Goal: Find specific page/section: Find specific page/section

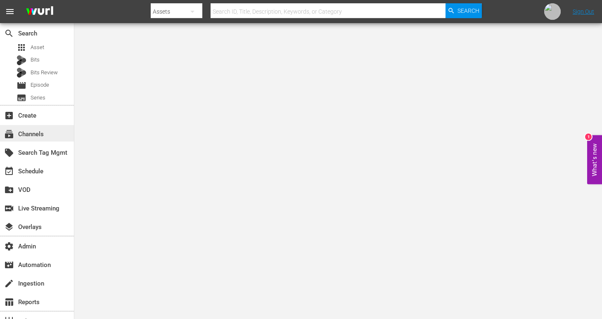
click at [47, 130] on div "subscriptions Channels" at bounding box center [37, 133] width 74 height 17
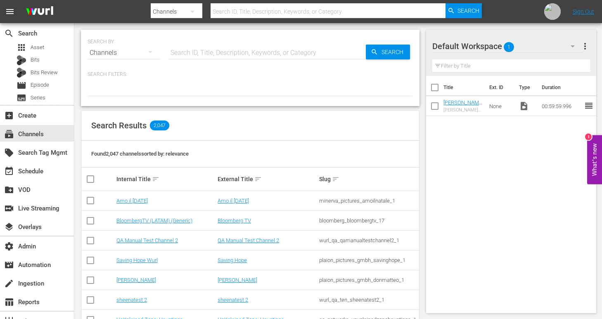
click at [273, 55] on input "text" at bounding box center [267, 53] width 197 height 20
paste input "ae_networks_60daysininternational_1"
type input "ae_networks_60daysininternational_1"
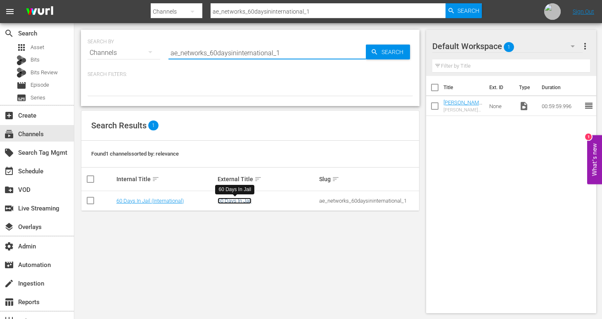
click at [243, 200] on link "60 Days In Jail" at bounding box center [235, 201] width 34 height 6
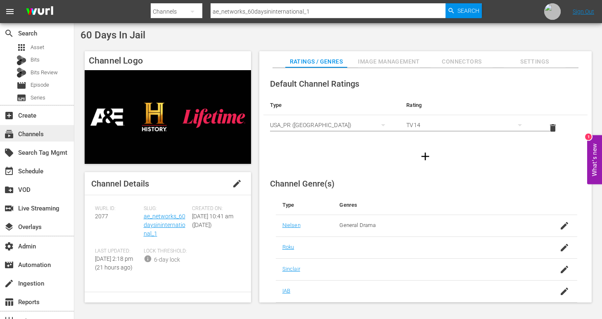
click at [24, 133] on div "subscriptions Channels" at bounding box center [23, 132] width 46 height 7
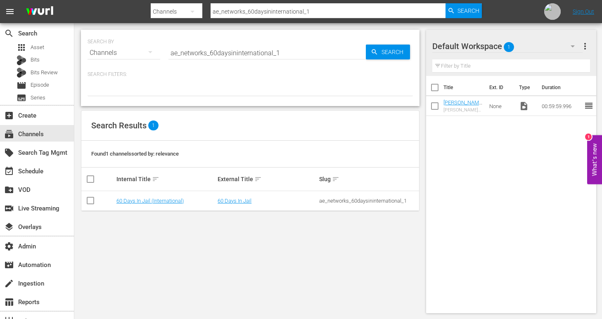
click at [281, 58] on input "ae_networks_60daysininternational_1" at bounding box center [267, 53] width 197 height 20
click at [282, 58] on input "ae_networks_60daysininternational_1" at bounding box center [267, 53] width 197 height 20
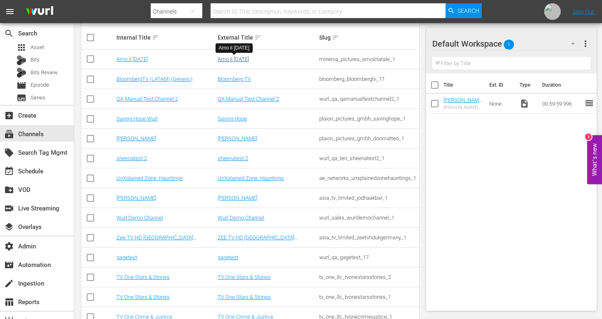
scroll to position [173, 0]
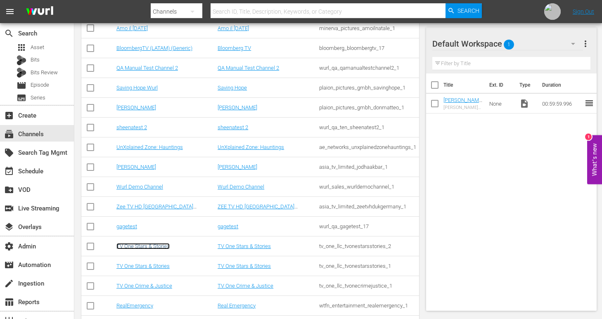
click at [142, 247] on link "TV One Stars & Stories" at bounding box center [143, 246] width 53 height 6
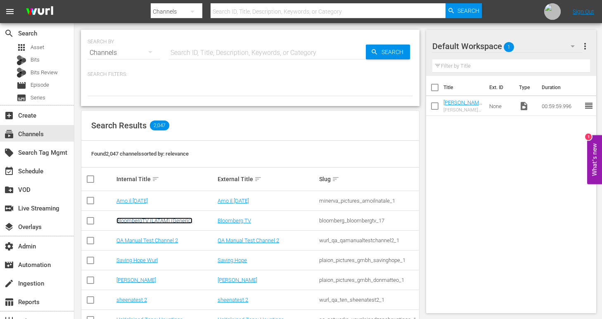
click at [163, 219] on link "BloombergTV (LATAM) (Generic)" at bounding box center [155, 221] width 76 height 6
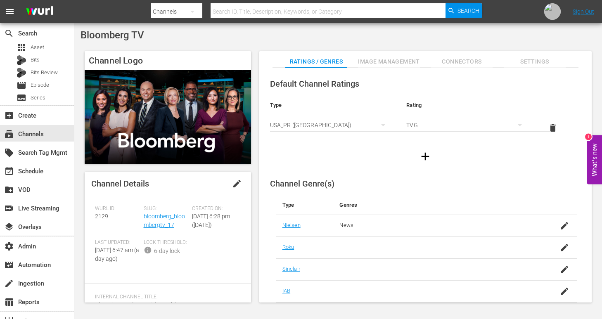
click at [178, 140] on img at bounding box center [168, 117] width 166 height 94
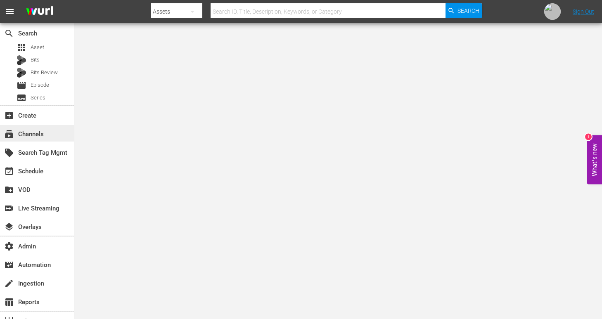
click at [37, 134] on div "subscriptions Channels" at bounding box center [23, 132] width 46 height 7
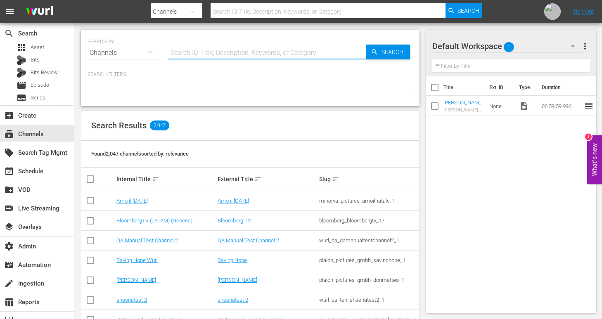
click at [245, 57] on input "text" at bounding box center [267, 53] width 197 height 20
type input "60 days"
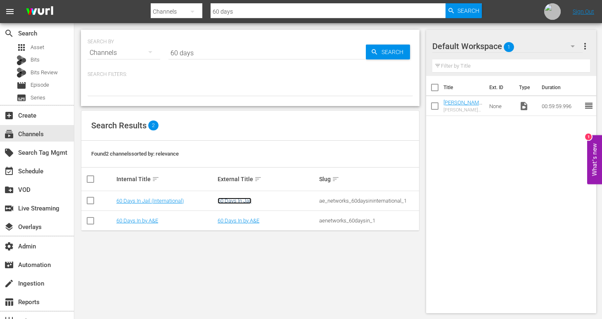
click at [240, 200] on link "60 Days In Jail" at bounding box center [235, 201] width 34 height 6
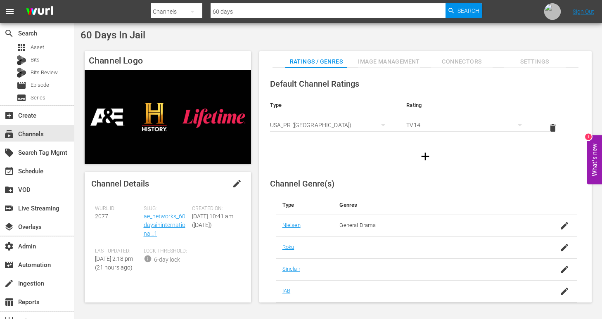
click at [166, 221] on div "Slug: ae_networks_60daysininternational_1" at bounding box center [168, 227] width 49 height 43
click at [166, 226] on link "ae_networks_60daysininternational_1" at bounding box center [165, 225] width 42 height 24
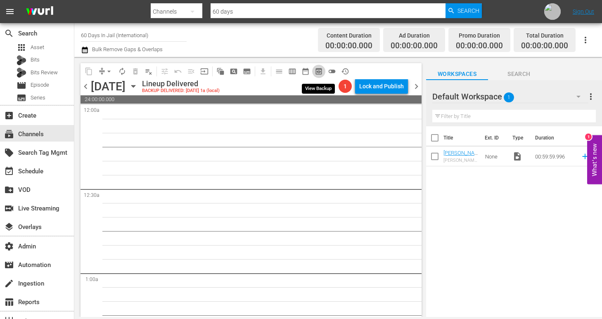
click at [319, 70] on span "preview_outlined" at bounding box center [319, 71] width 8 height 8
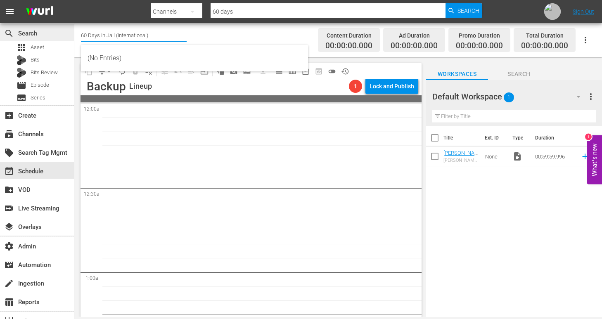
drag, startPoint x: 113, startPoint y: 35, endPoint x: 70, endPoint y: 35, distance: 43.0
click at [74, 0] on div "search Search apps Asset Bits Bits Review movie Episode subtitles Series add_bo…" at bounding box center [338, 0] width 528 height 0
click at [95, 36] on input "60 Days In Jail (International)" at bounding box center [134, 35] width 106 height 20
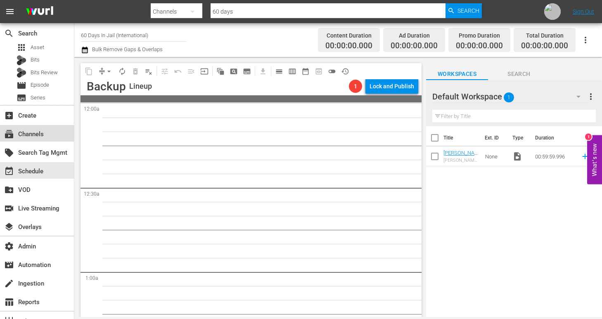
click at [36, 137] on div "subscriptions Channels" at bounding box center [23, 132] width 46 height 7
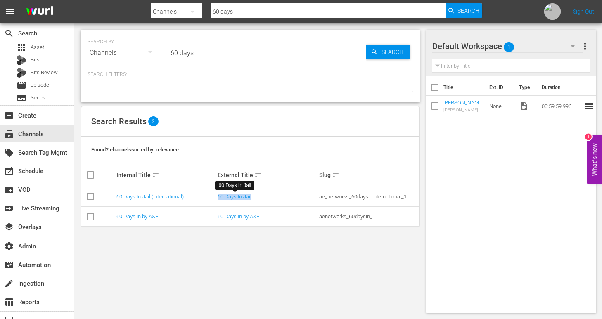
drag, startPoint x: 265, startPoint y: 198, endPoint x: 217, endPoint y: 198, distance: 47.9
click at [217, 198] on td "60 Days In Jail" at bounding box center [266, 197] width 101 height 20
copy link "60 Days In Jail"
click at [167, 197] on link "60 Days In Jail (International)" at bounding box center [150, 197] width 67 height 6
